Goal: Task Accomplishment & Management: Use online tool/utility

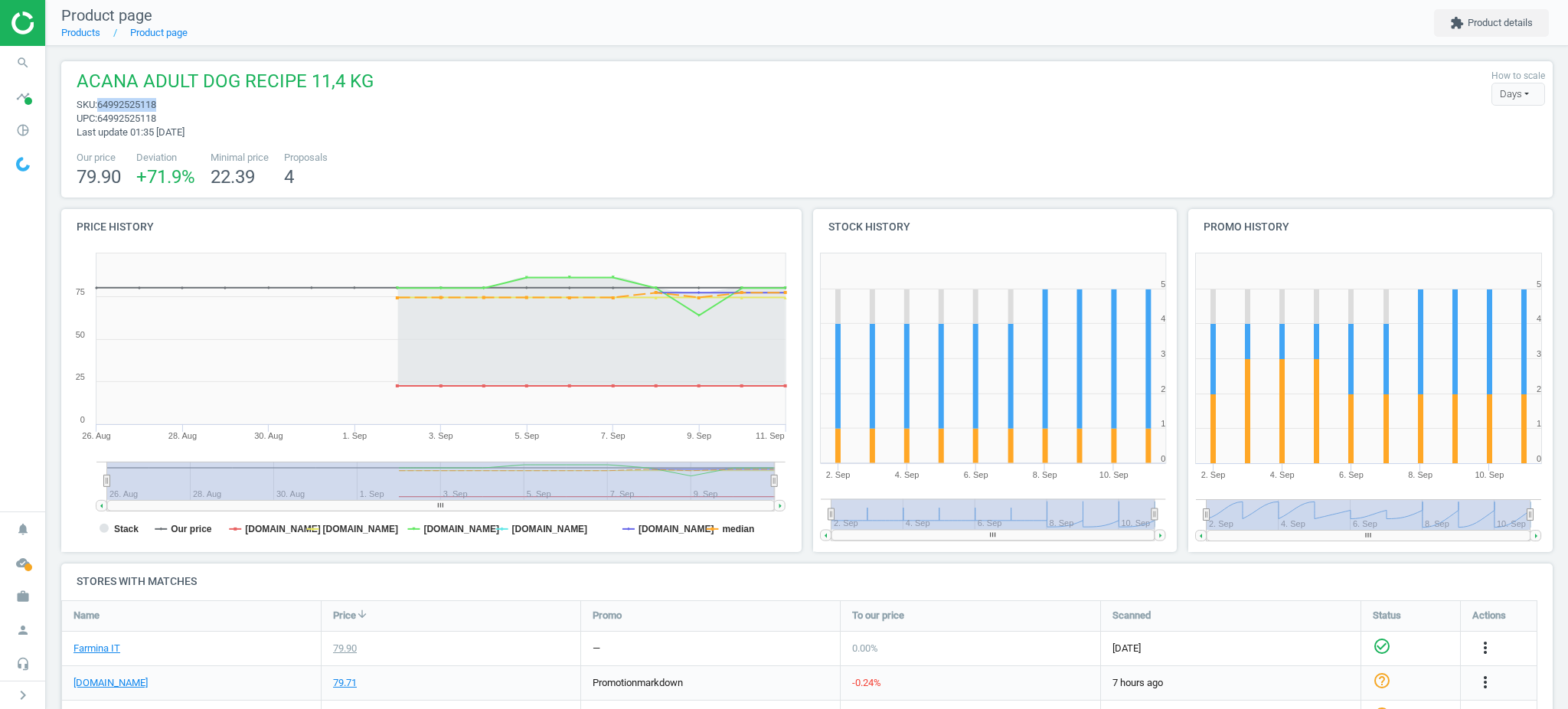
drag, startPoint x: 162, startPoint y: 107, endPoint x: 98, endPoint y: 101, distance: 64.3
click at [98, 101] on span "sku : 64992525118" at bounding box center [225, 105] width 297 height 14
copy span "64992525118"
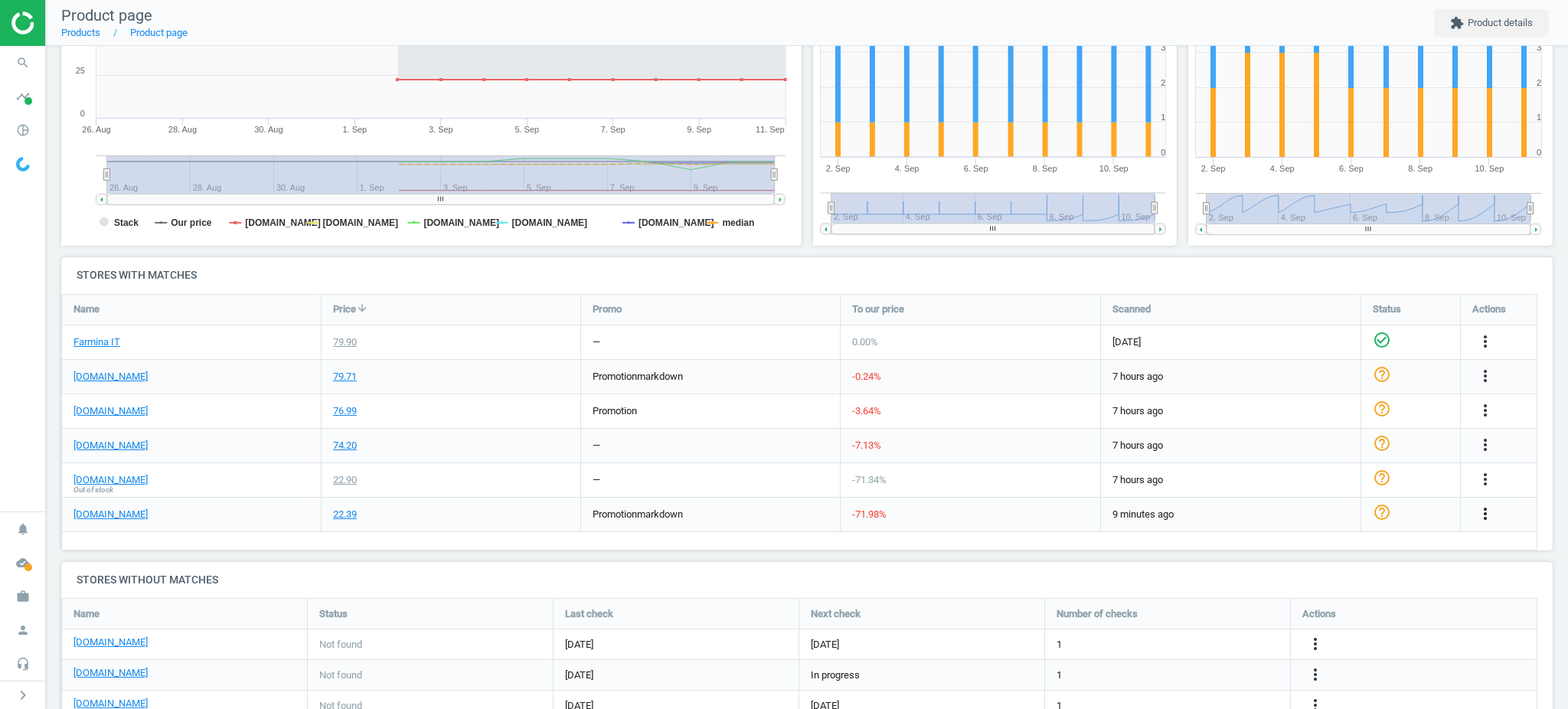
click at [1476, 508] on icon "more_vert" at bounding box center [1486, 513] width 19 height 19
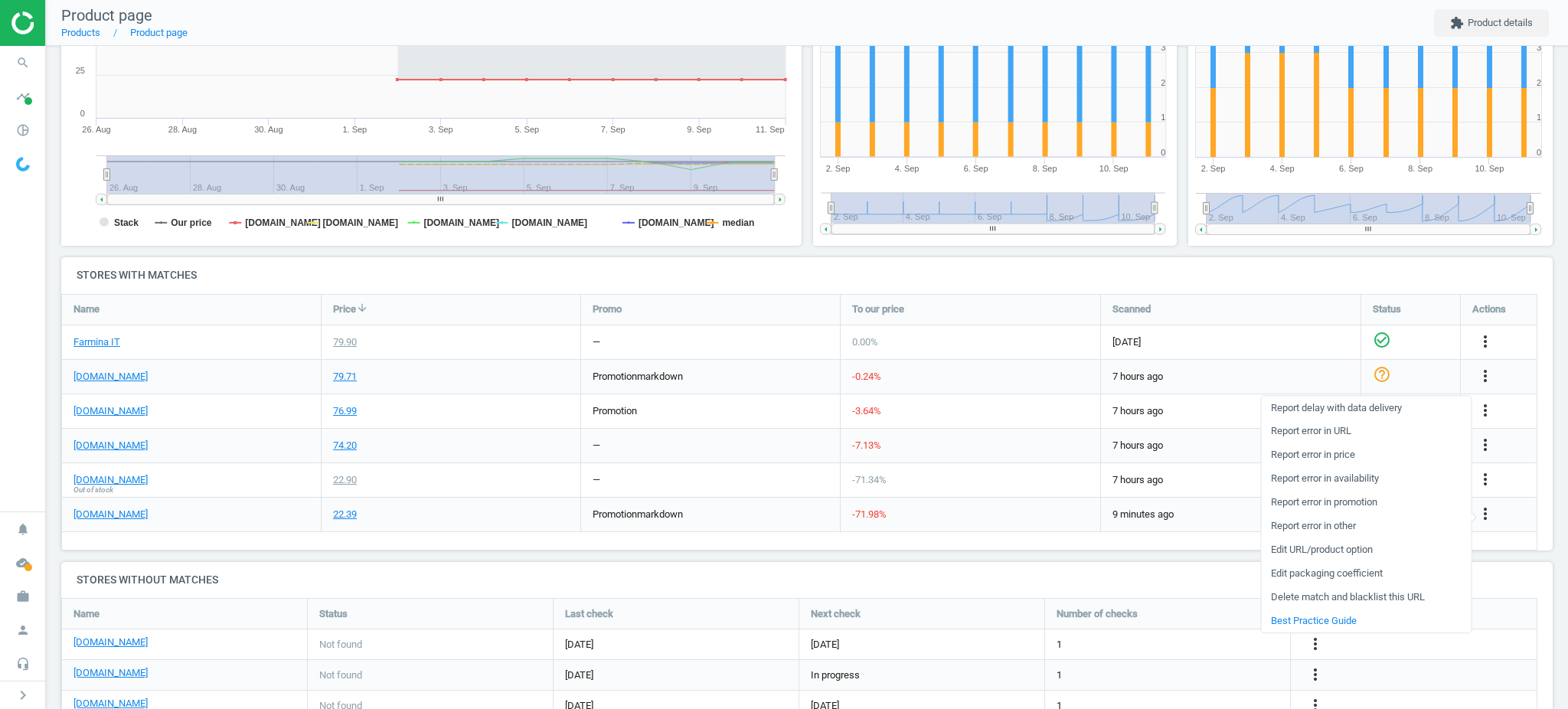
click at [1365, 548] on link "Edit URL/product option" at bounding box center [1366, 550] width 210 height 24
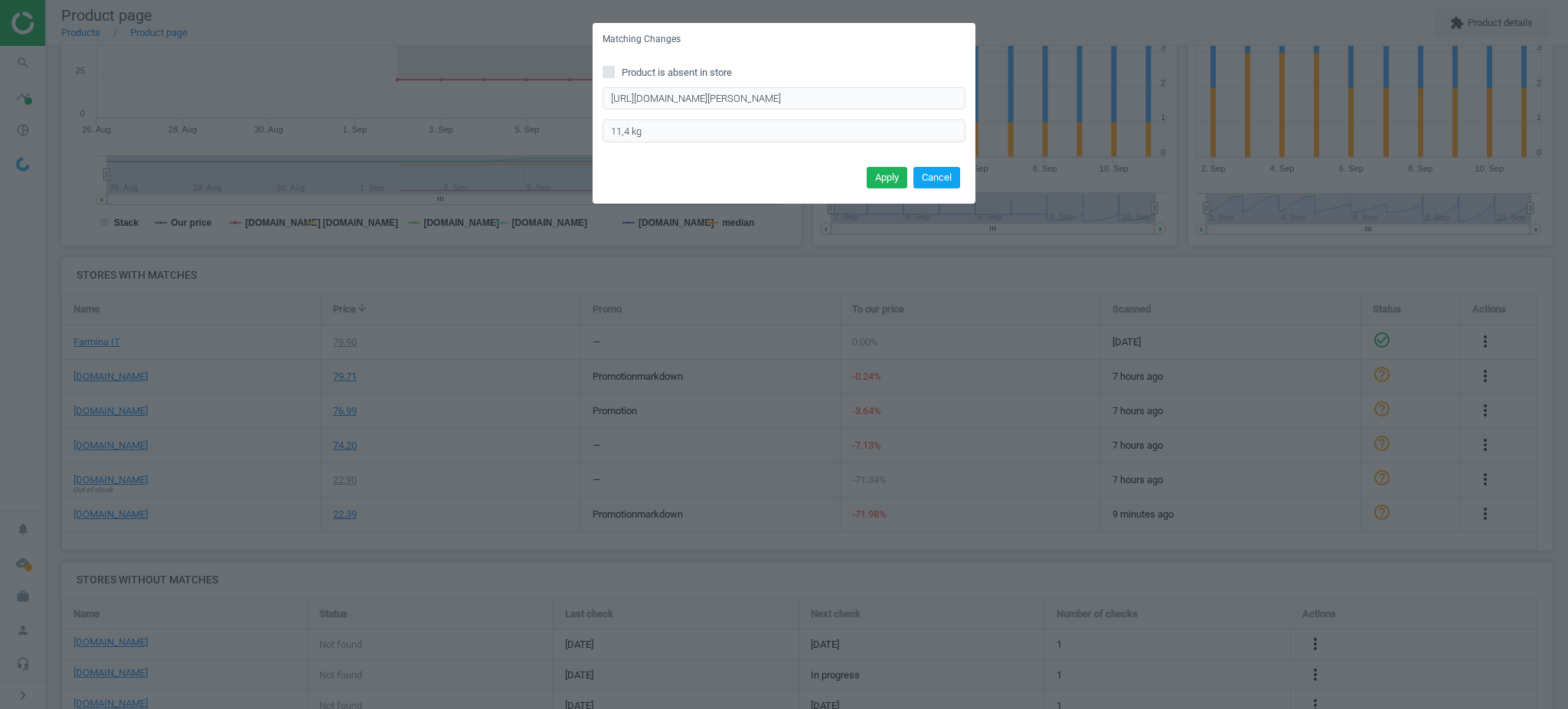
click at [931, 173] on button "Cancel" at bounding box center [937, 177] width 47 height 21
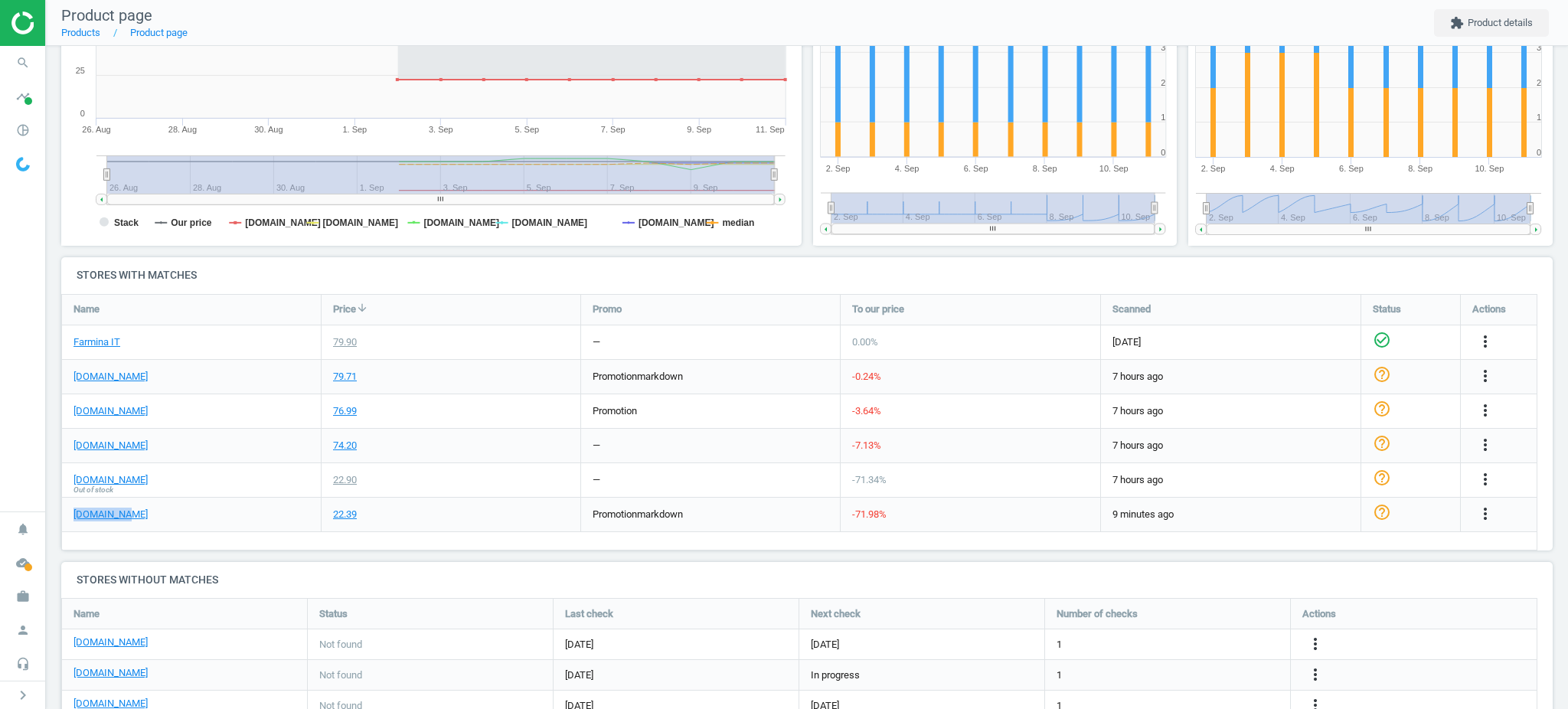
drag, startPoint x: 168, startPoint y: 516, endPoint x: 69, endPoint y: 515, distance: 99.0
click at [69, 515] on div "[DOMAIN_NAME]" at bounding box center [191, 514] width 259 height 34
copy link "[DOMAIN_NAME]"
click at [1480, 509] on icon "more_vert" at bounding box center [1486, 513] width 19 height 19
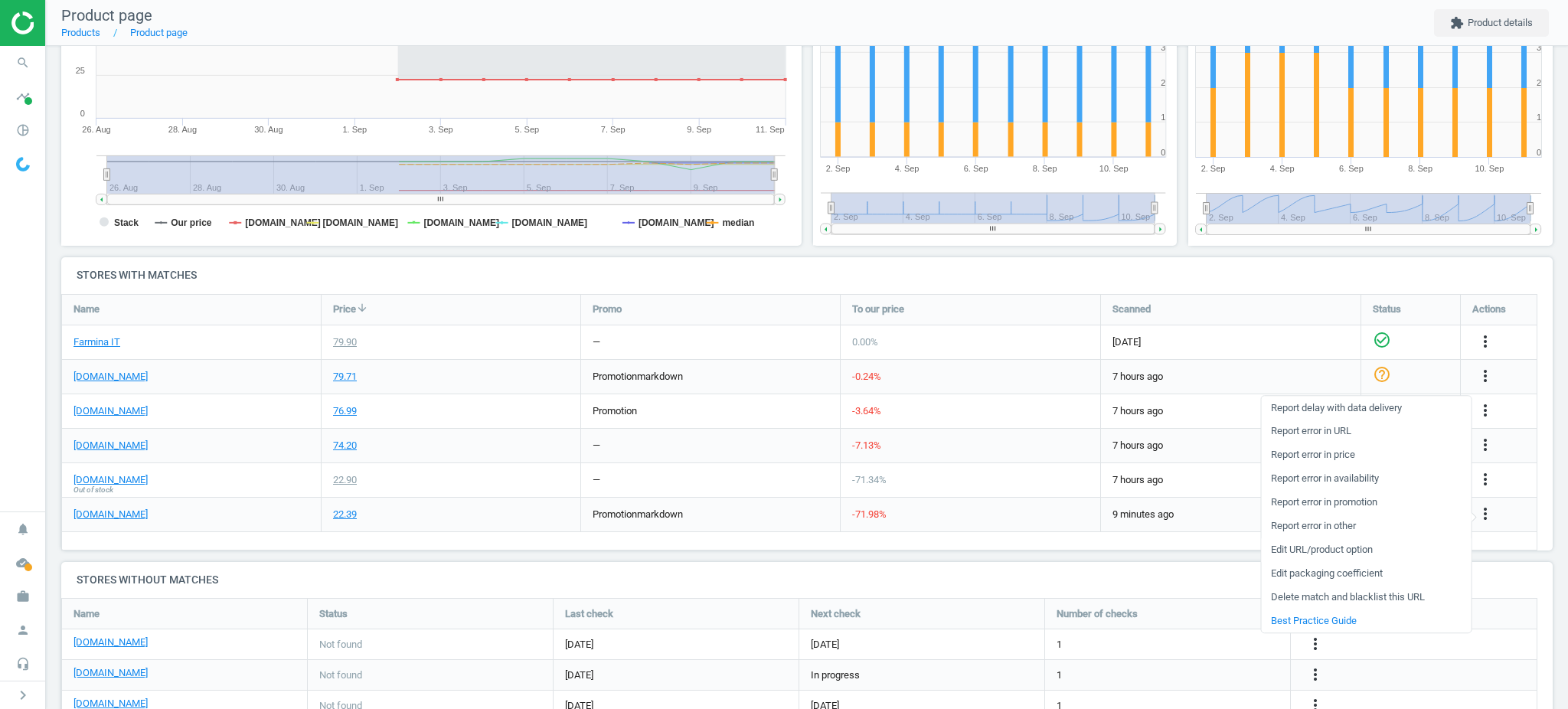
click at [1329, 551] on link "Edit URL/product option" at bounding box center [1366, 550] width 210 height 24
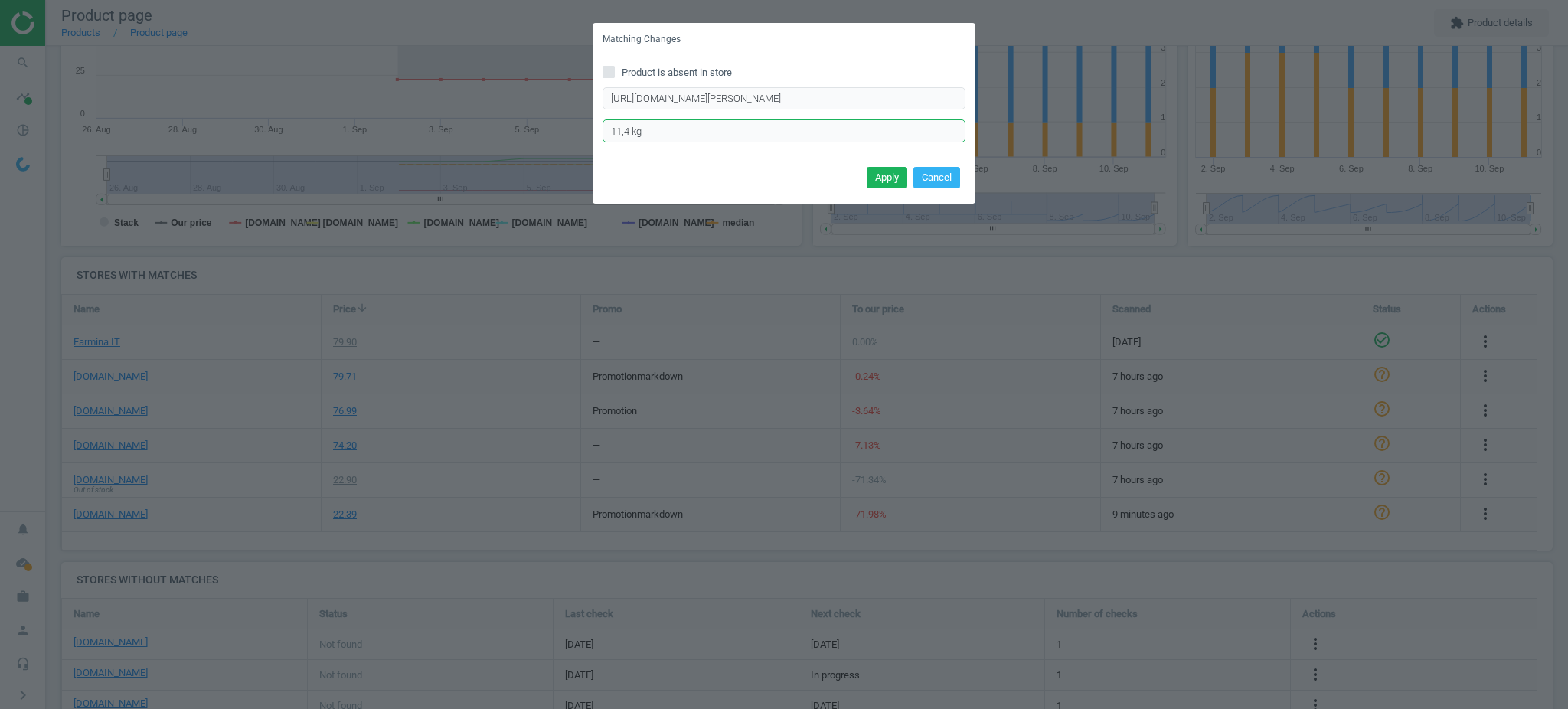
click at [618, 127] on input "11,4 kg" at bounding box center [784, 130] width 363 height 23
type input "11.4 kg"
click at [898, 170] on button "Apply" at bounding box center [887, 177] width 41 height 21
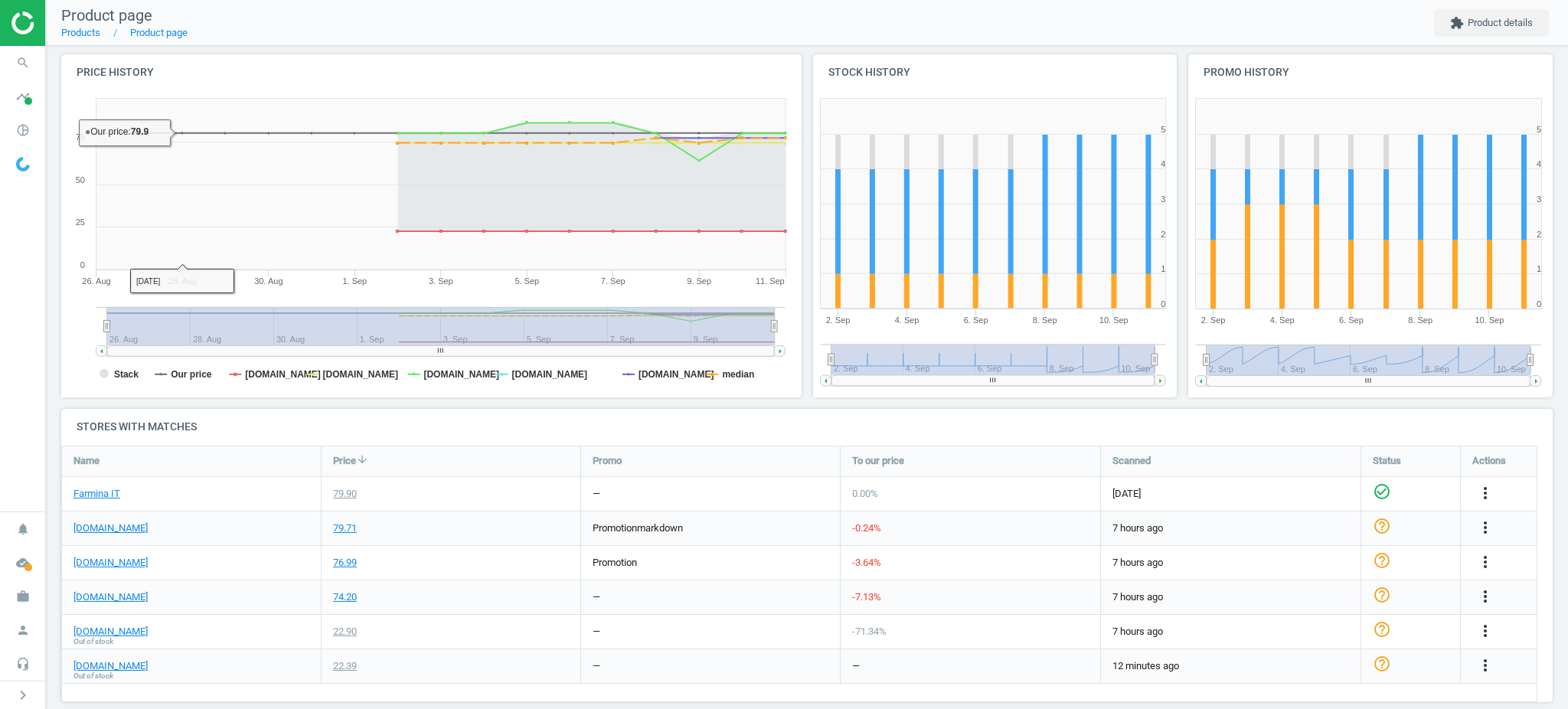
scroll to position [203, 0]
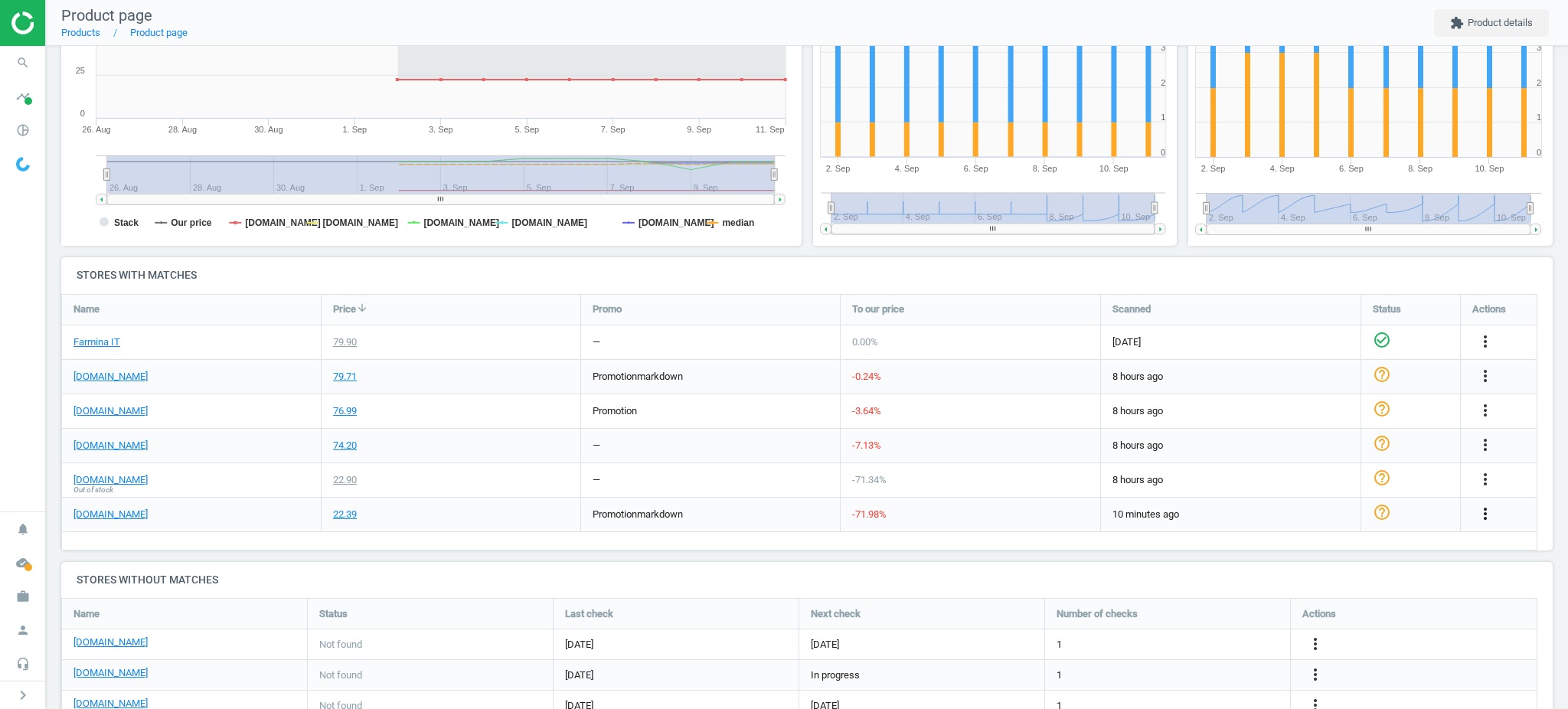
click at [1478, 518] on icon "more_vert" at bounding box center [1486, 513] width 19 height 19
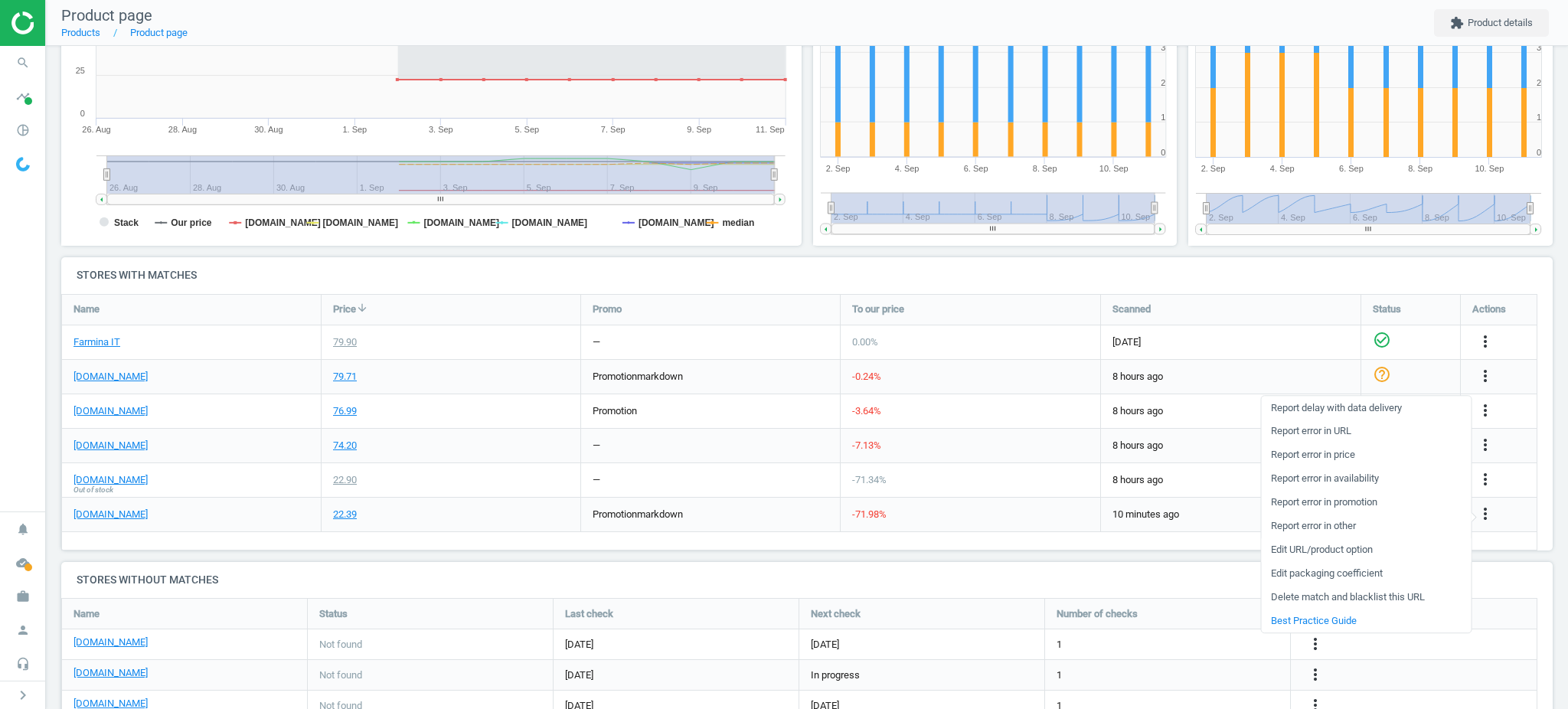
click at [1307, 548] on link "Edit URL/product option" at bounding box center [1366, 550] width 210 height 24
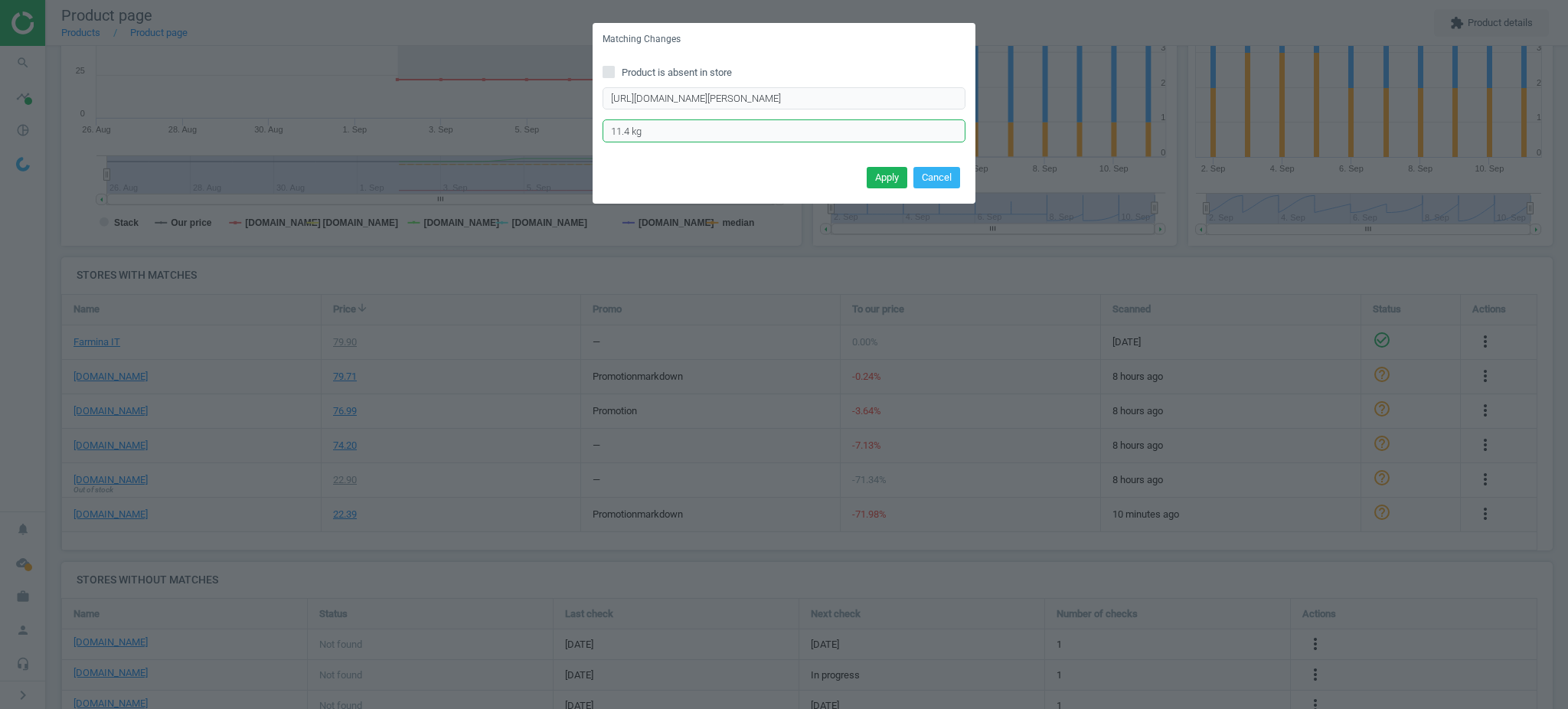
click at [617, 124] on input "11.4 kg" at bounding box center [784, 130] width 363 height 23
type input "11,4 kg"
click at [868, 170] on button "Apply" at bounding box center [887, 177] width 41 height 21
